Goal: Task Accomplishment & Management: Use online tool/utility

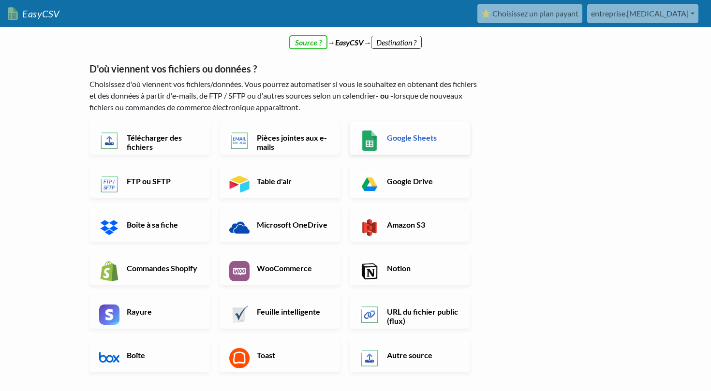
click at [406, 151] on link "Google Sheets" at bounding box center [410, 138] width 120 height 34
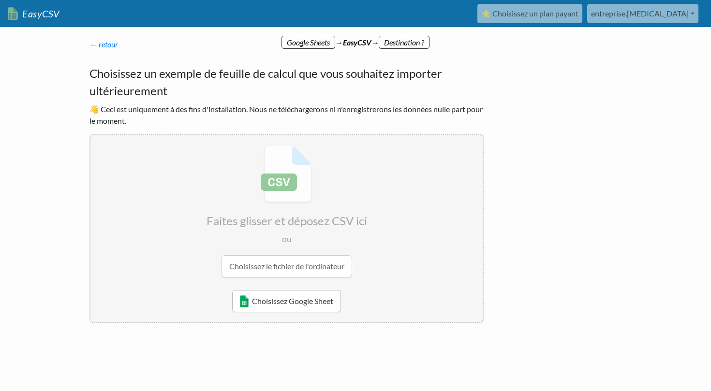
click at [302, 296] on link "Choisissez Google Sheet" at bounding box center [286, 301] width 109 height 22
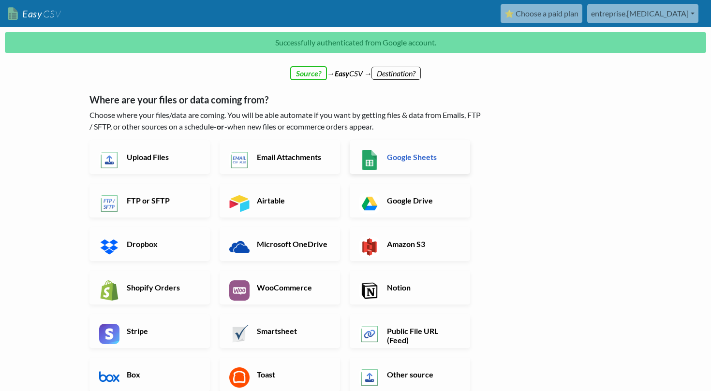
click at [432, 158] on h6 "Google Sheets" at bounding box center [423, 156] width 76 height 9
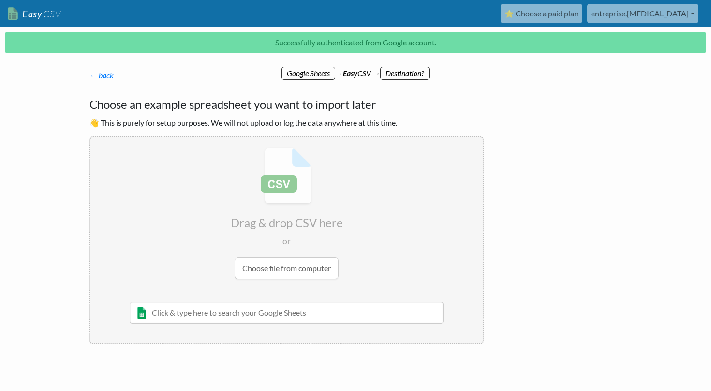
click at [253, 309] on input "text" at bounding box center [287, 313] width 314 height 22
click at [271, 267] on input "file" at bounding box center [286, 213] width 392 height 152
click at [285, 267] on input "file" at bounding box center [286, 213] width 392 height 152
click at [285, 268] on input "file" at bounding box center [286, 213] width 392 height 152
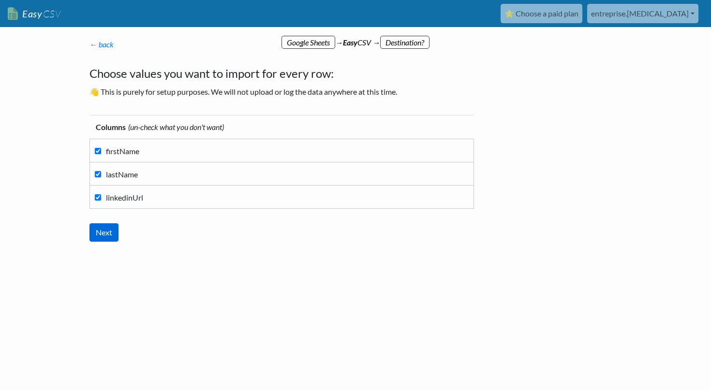
click at [110, 232] on input "Next" at bounding box center [103, 232] width 29 height 18
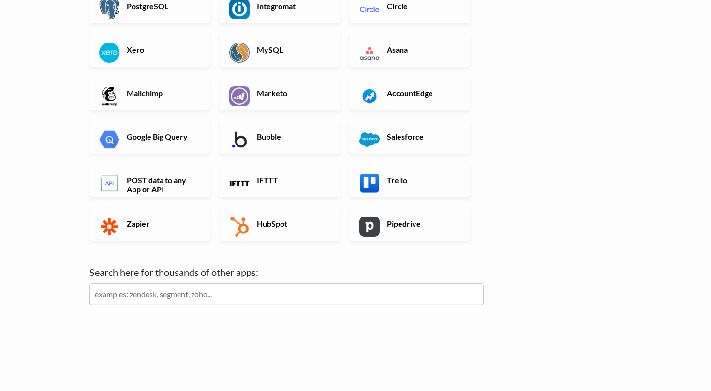
scroll to position [273, 0]
click at [302, 231] on link "HubSpot" at bounding box center [280, 223] width 120 height 34
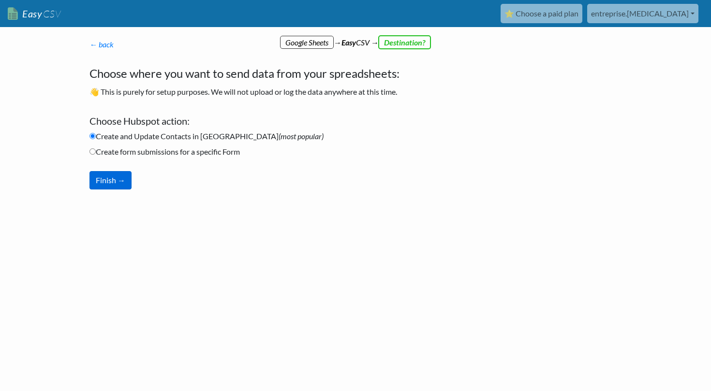
click at [111, 181] on button "Finish →" at bounding box center [110, 180] width 42 height 18
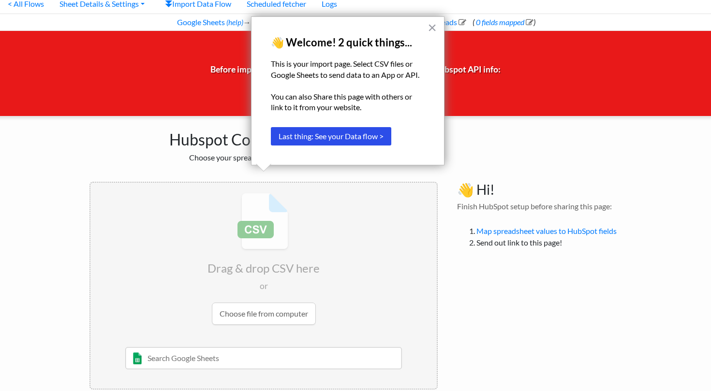
scroll to position [48, 0]
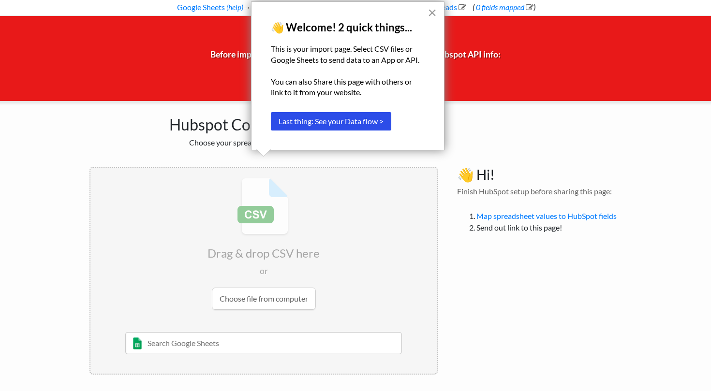
click at [434, 10] on button "×" at bounding box center [432, 12] width 9 height 15
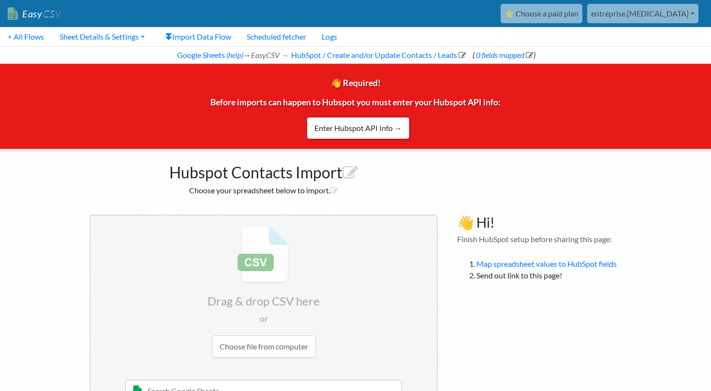
scroll to position [0, 0]
